Goal: Task Accomplishment & Management: Manage account settings

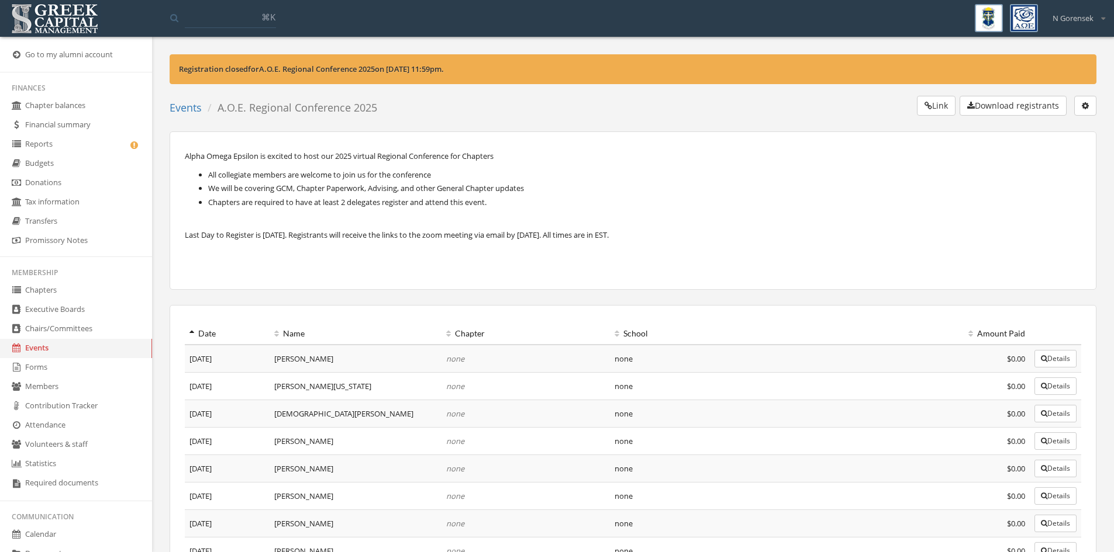
click at [194, 109] on link "Events" at bounding box center [186, 108] width 32 height 14
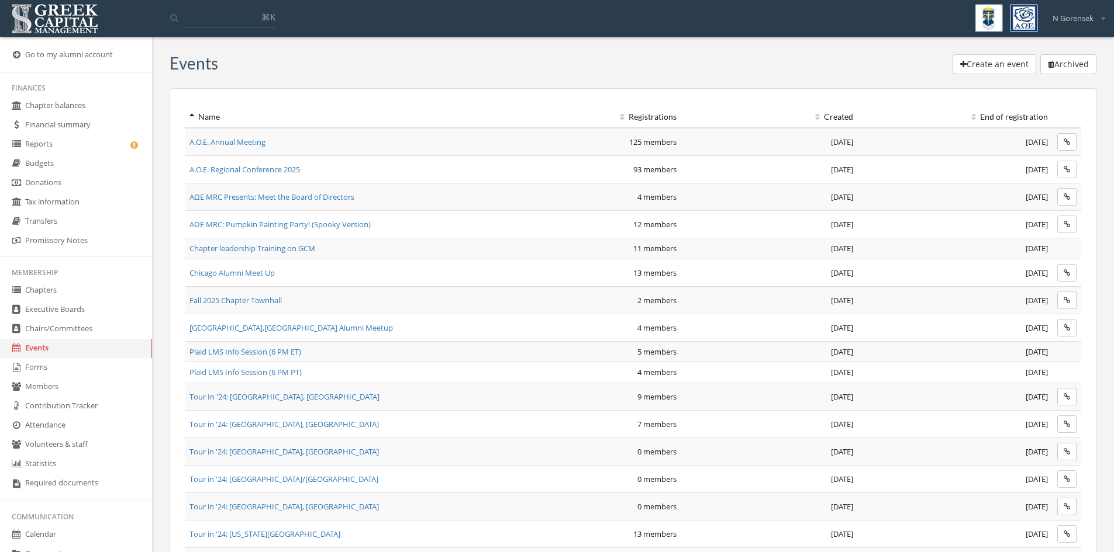
click at [262, 299] on span "Fall 2025 Chapter Townhall" at bounding box center [235, 300] width 92 height 11
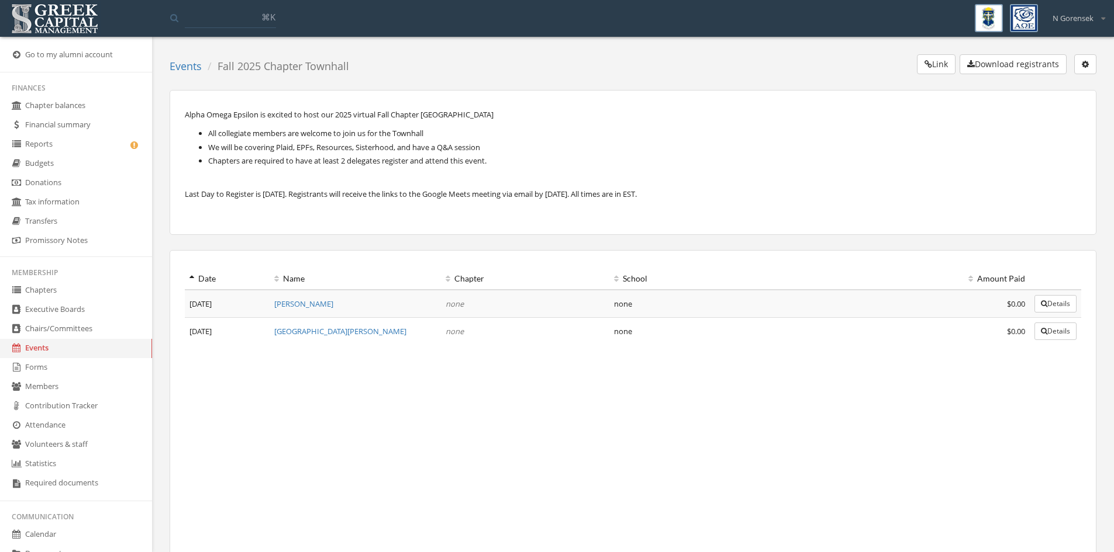
click at [43, 390] on link "Members" at bounding box center [76, 387] width 152 height 19
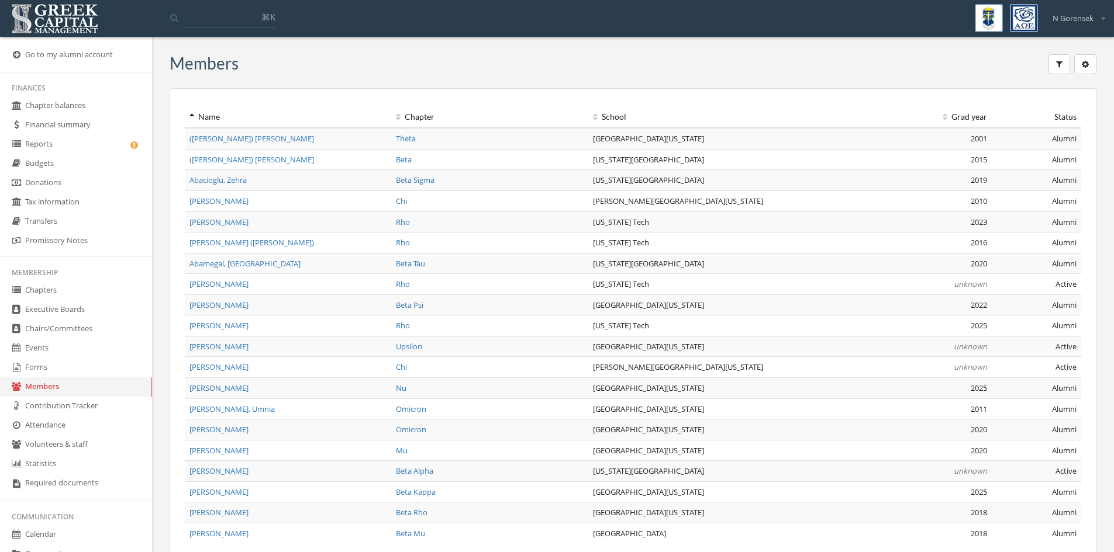
click at [268, 143] on span "([PERSON_NAME]) [PERSON_NAME]" at bounding box center [251, 138] width 125 height 11
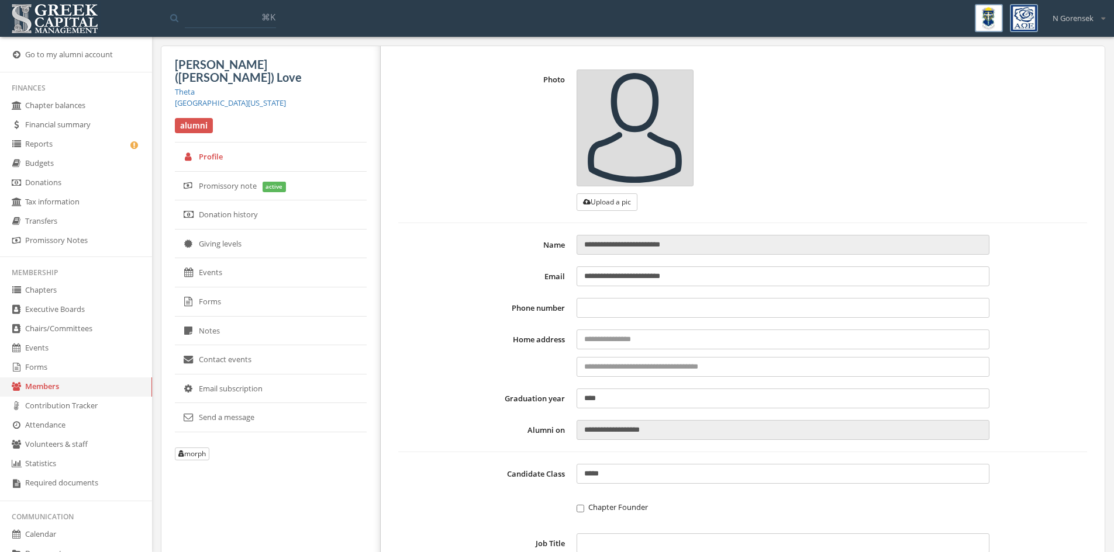
click at [1062, 22] on span "N Gorensek" at bounding box center [1072, 18] width 41 height 11
click at [1048, 44] on link "My account" at bounding box center [1066, 41] width 84 height 18
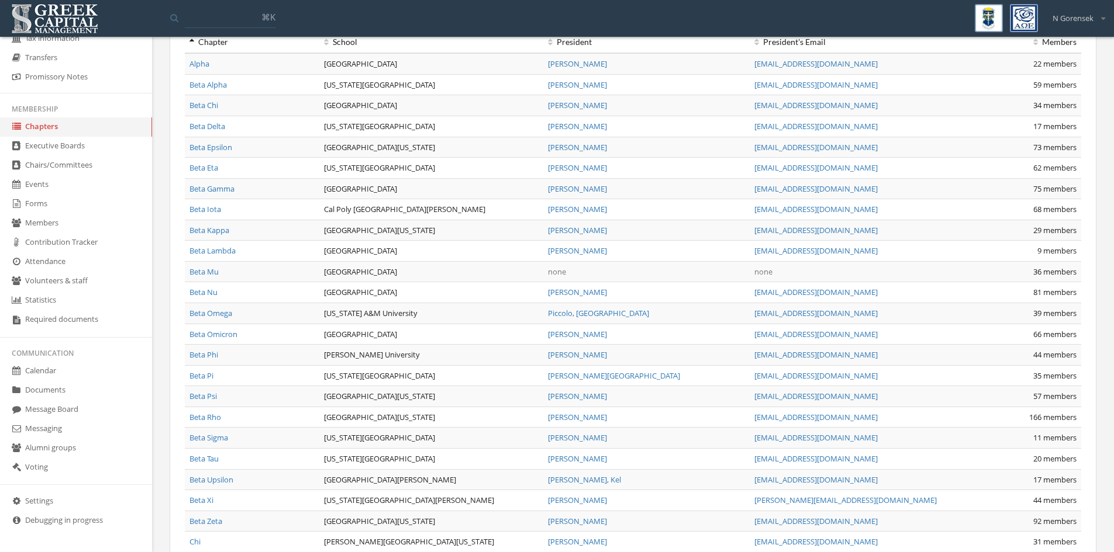
scroll to position [234, 0]
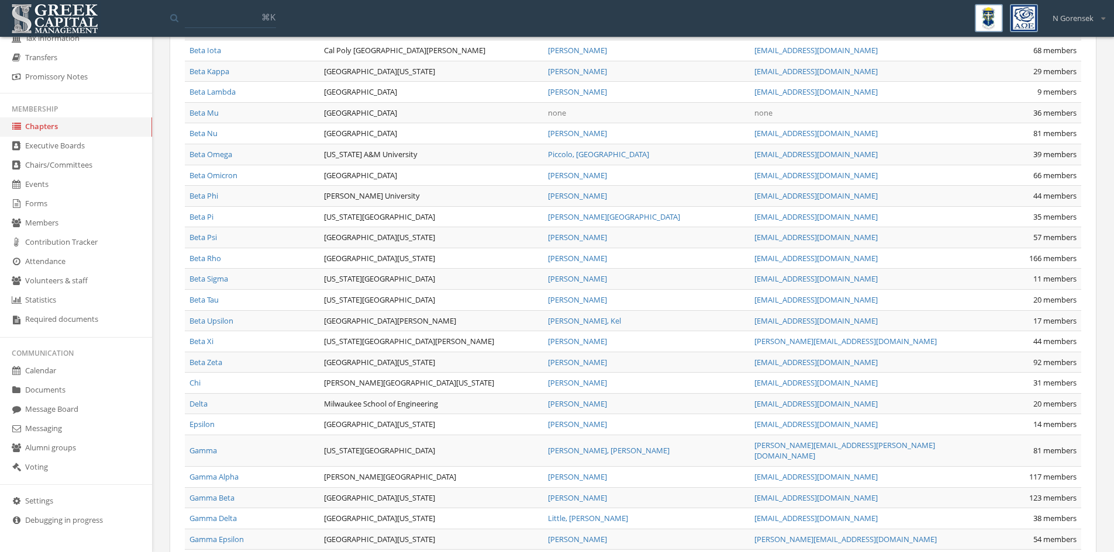
click at [56, 492] on link "Settings" at bounding box center [76, 501] width 152 height 19
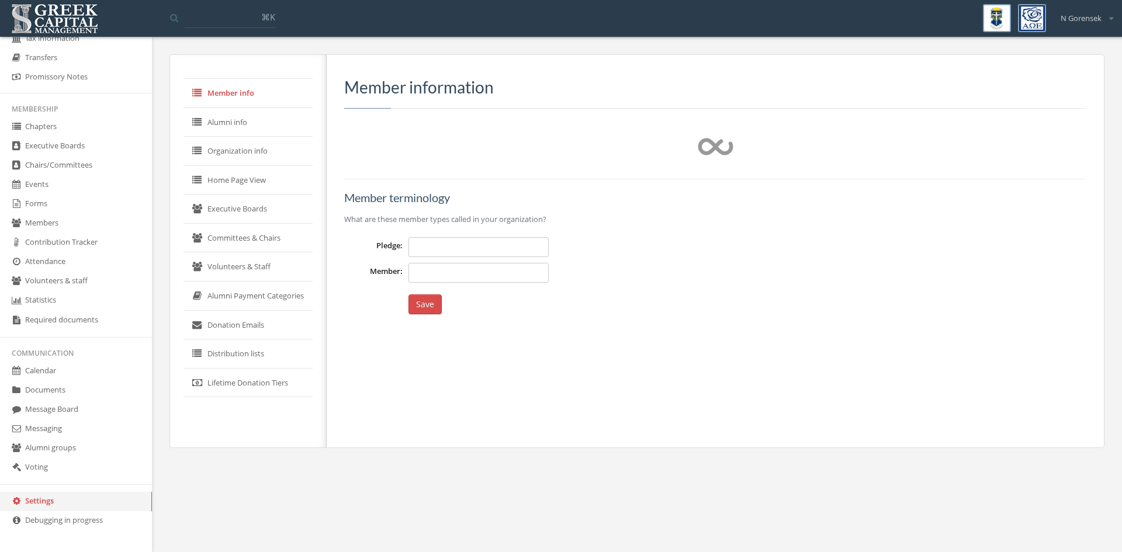
type input "*********"
type input "******"
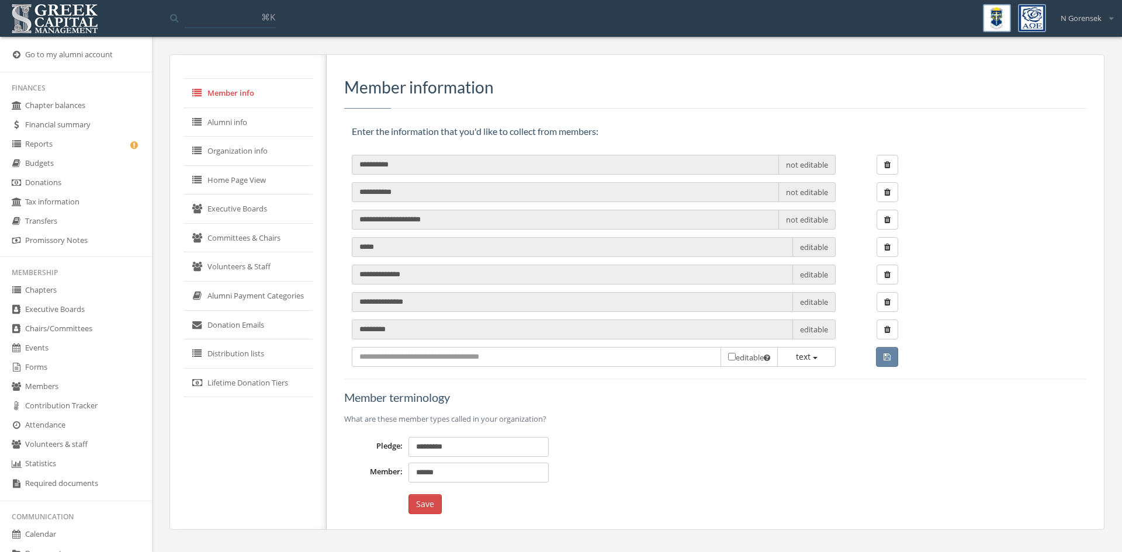
click at [54, 290] on link "Chapters" at bounding box center [76, 290] width 152 height 19
